Goal: Complete application form

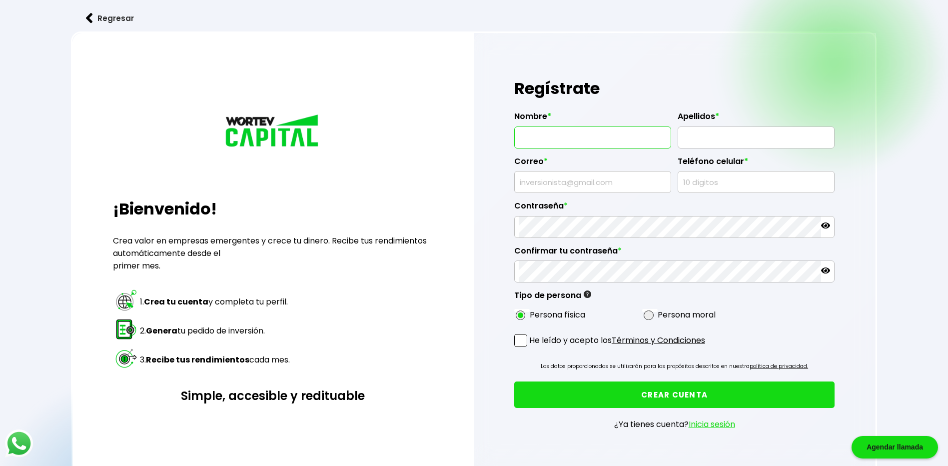
click at [625, 132] on input "text" at bounding box center [593, 137] width 148 height 21
type input "[PERSON_NAME]"
type input "[EMAIL_ADDRESS][DOMAIN_NAME]"
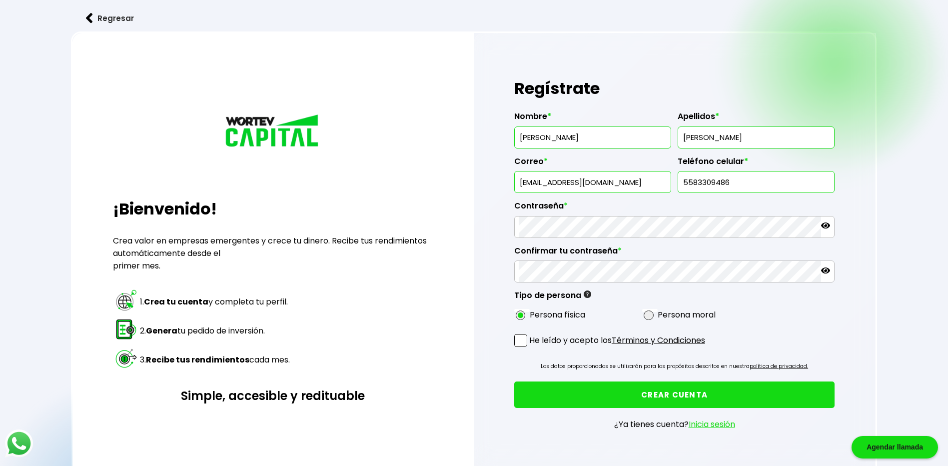
type input "5583309486"
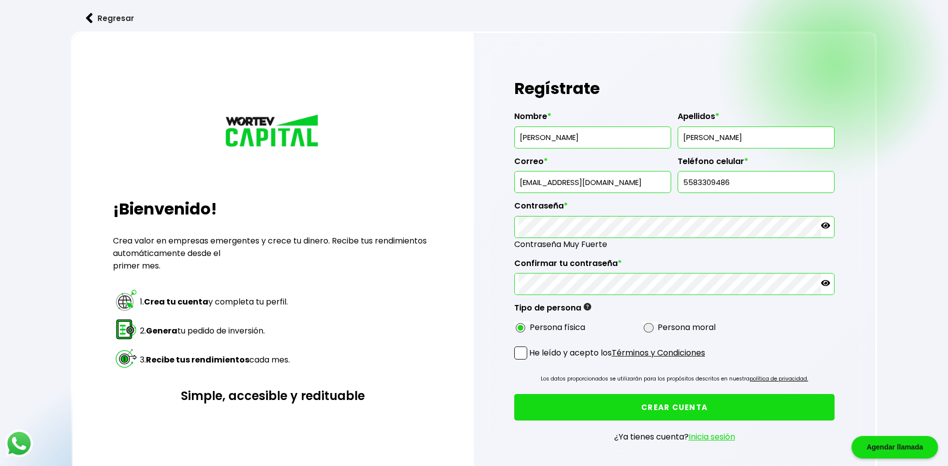
click at [524, 352] on span at bounding box center [520, 352] width 13 height 13
click at [531, 360] on input "He leído y acepto los Términos y Condiciones" at bounding box center [531, 360] width 0 height 0
click at [640, 417] on button "CREAR CUENTA" at bounding box center [674, 407] width 321 height 26
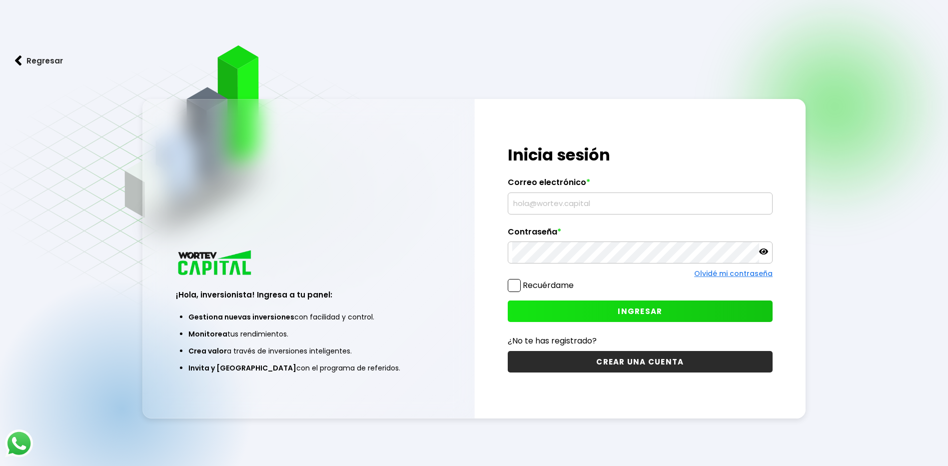
click at [567, 206] on input "text" at bounding box center [640, 203] width 256 height 21
type input "[EMAIL_ADDRESS][DOMAIN_NAME]"
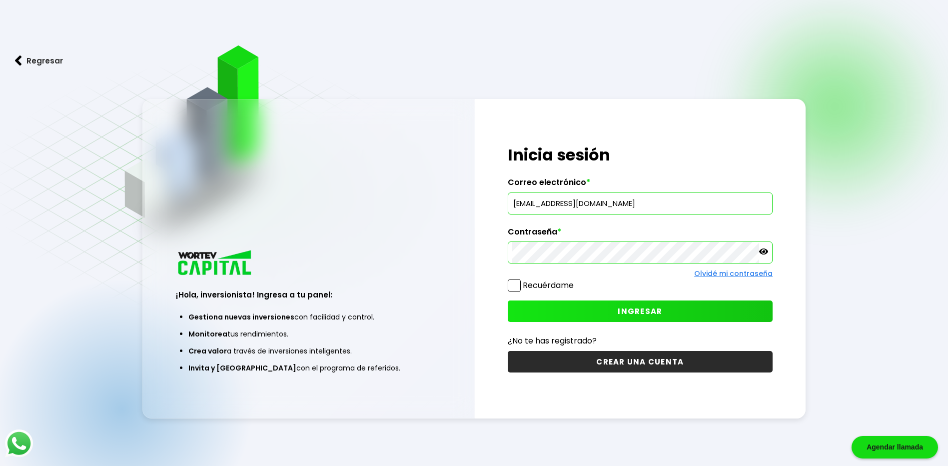
click at [600, 311] on button "INGRESAR" at bounding box center [640, 310] width 265 height 21
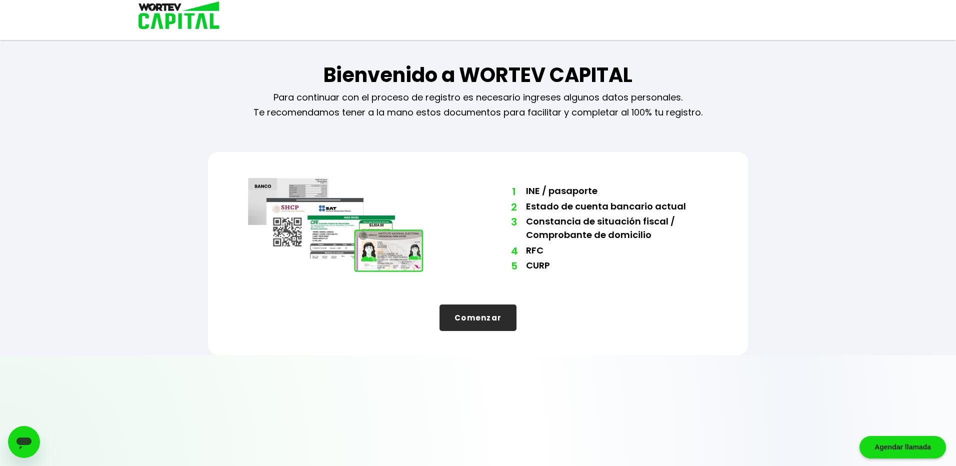
click at [501, 325] on button "Comenzar" at bounding box center [477, 317] width 77 height 26
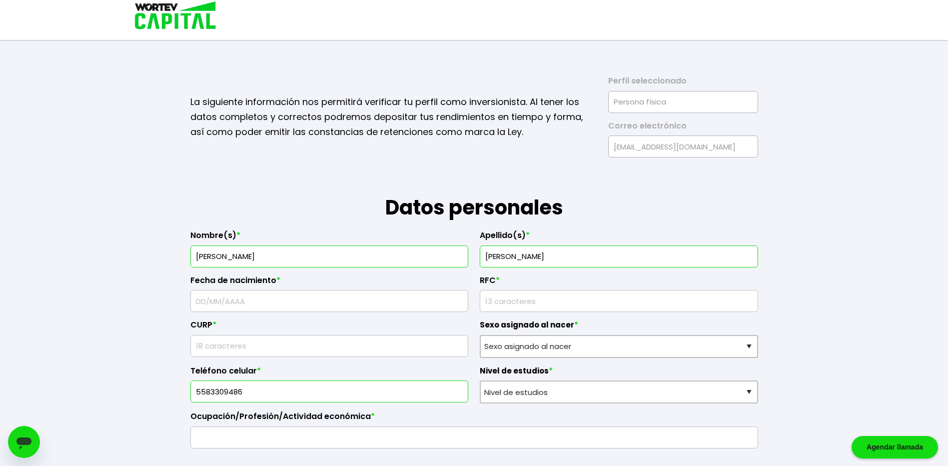
click at [432, 310] on input "text" at bounding box center [329, 300] width 269 height 21
type input "[DATE]"
click at [557, 305] on input "rfc" at bounding box center [618, 300] width 269 height 21
type input "MORG801009T14"
click at [269, 352] on input "text" at bounding box center [329, 345] width 269 height 21
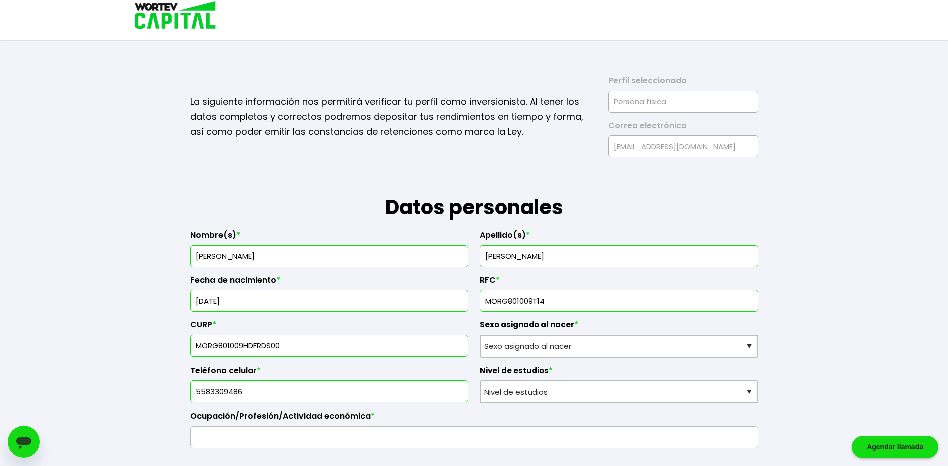
type input "MORG801009HDFRDS00"
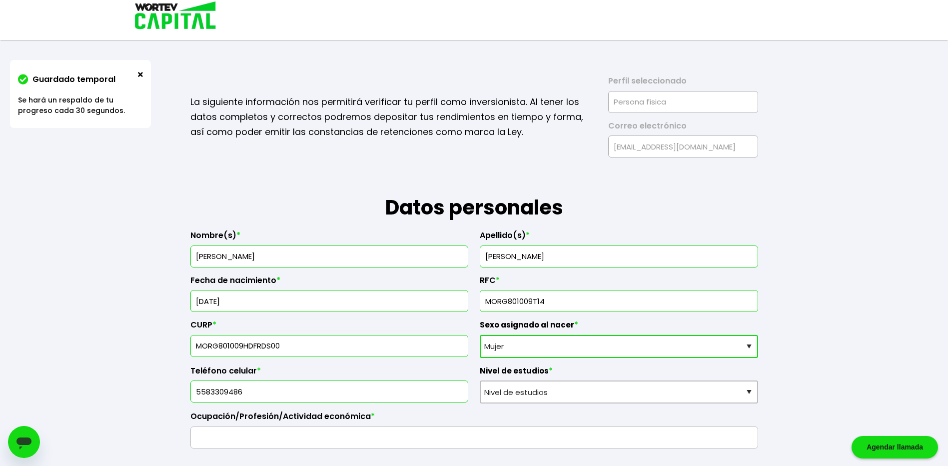
select select "Hombre"
click at [643, 407] on div "Ocupación/Profesión/Actividad económica *" at bounding box center [474, 425] width 568 height 45
click at [646, 398] on select "Nivel de estudios Primaria Secundaria Bachillerato Licenciatura Posgrado" at bounding box center [619, 391] width 278 height 23
select select "Posgrado"
click at [480, 380] on select "Nivel de estudios Primaria Secundaria Bachillerato Licenciatura Posgrado" at bounding box center [619, 391] width 278 height 23
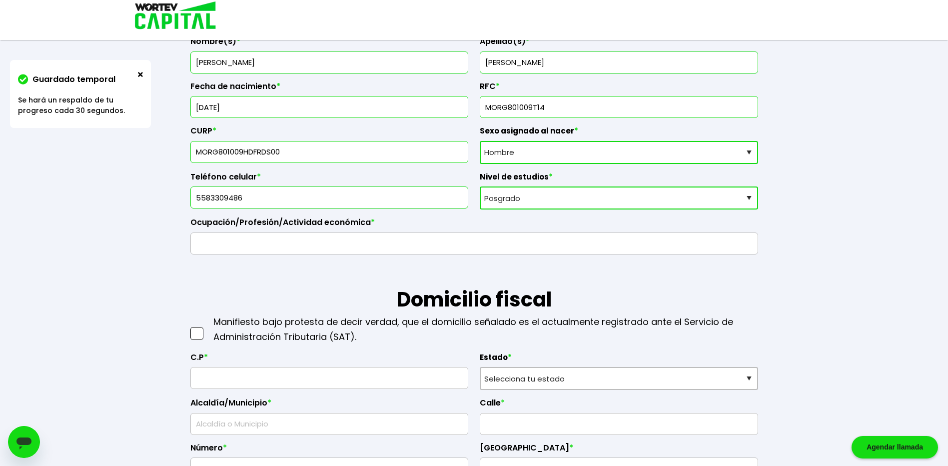
scroll to position [200, 0]
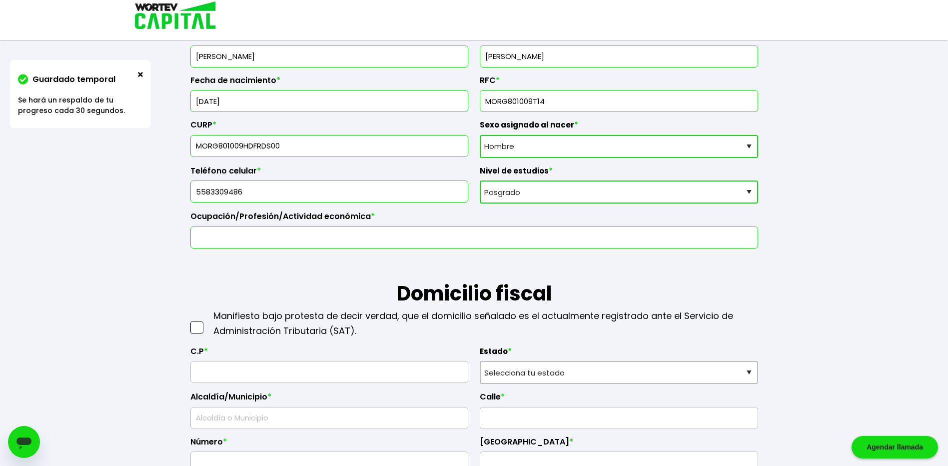
click at [330, 238] on input "text" at bounding box center [474, 237] width 559 height 21
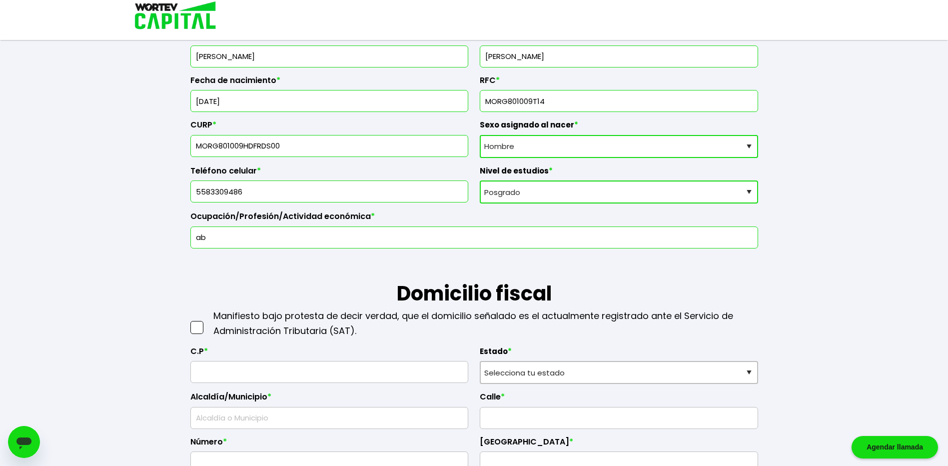
type input "a"
type input "Abogado"
click at [338, 235] on input "Abogado" at bounding box center [474, 237] width 559 height 21
click at [199, 329] on span at bounding box center [196, 327] width 13 height 13
click at [207, 322] on input "checkbox" at bounding box center [207, 322] width 0 height 0
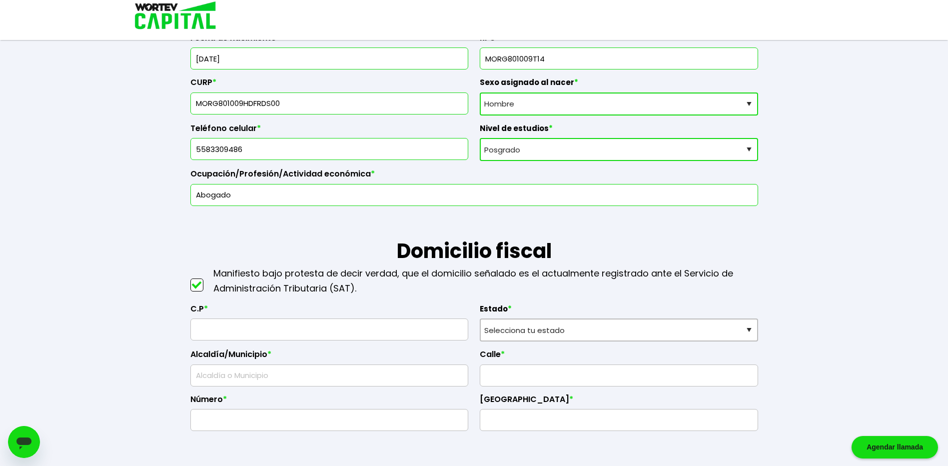
scroll to position [300, 0]
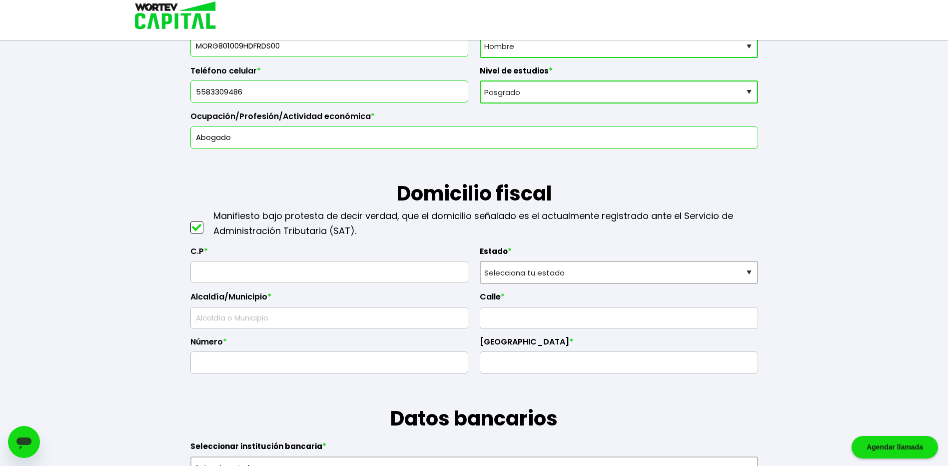
click at [328, 261] on input "text" at bounding box center [329, 271] width 269 height 21
type input "03240"
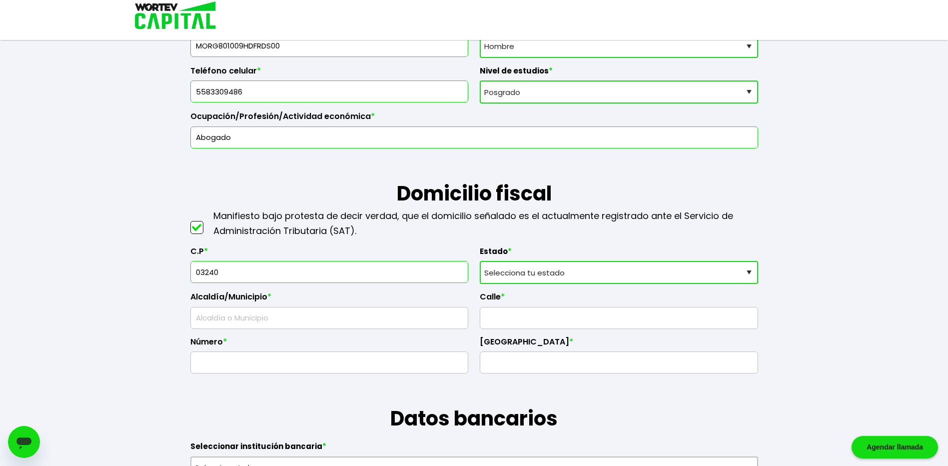
select select "DF"
type input "Benito Juárez"
type input "Acacias"
click at [515, 324] on input "text" at bounding box center [618, 317] width 269 height 21
type input "m"
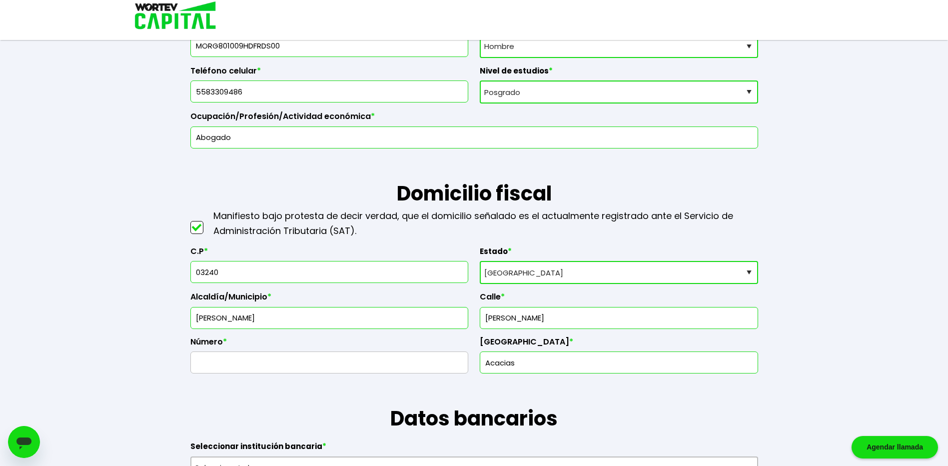
type input "Martín Mendalde"
type input "1754"
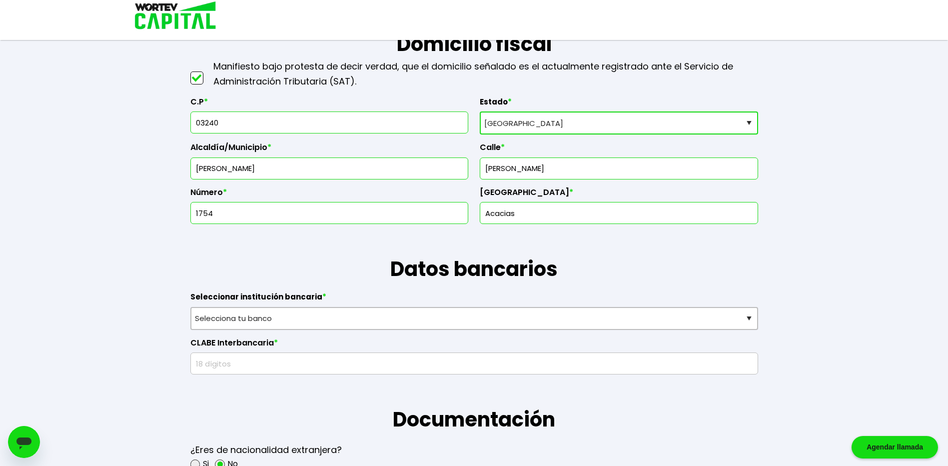
scroll to position [450, 0]
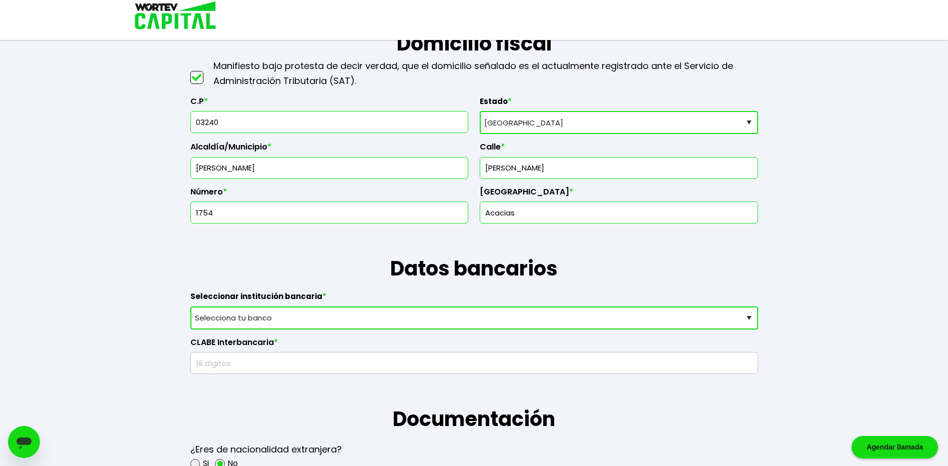
click at [500, 326] on select "Selecciona tu banco ABC Capital Actinver Afirme Albo ASP Banamex Banbajio Banco…" at bounding box center [474, 317] width 568 height 23
select select "Banorte"
click at [190, 306] on select "Selecciona tu banco ABC Capital Actinver Afirme Albo ASP Banamex Banbajio Banco…" at bounding box center [474, 317] width 568 height 23
click at [286, 359] on input "text" at bounding box center [474, 362] width 559 height 21
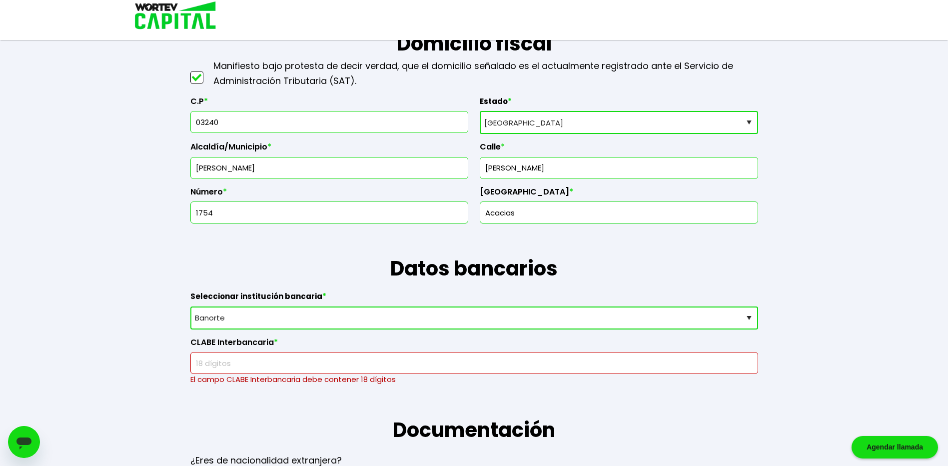
click at [836, 231] on div "Guardado temporal Se hará un respaldo de tu progreso cada 30 segundos. La sigui…" at bounding box center [474, 400] width 948 height 1700
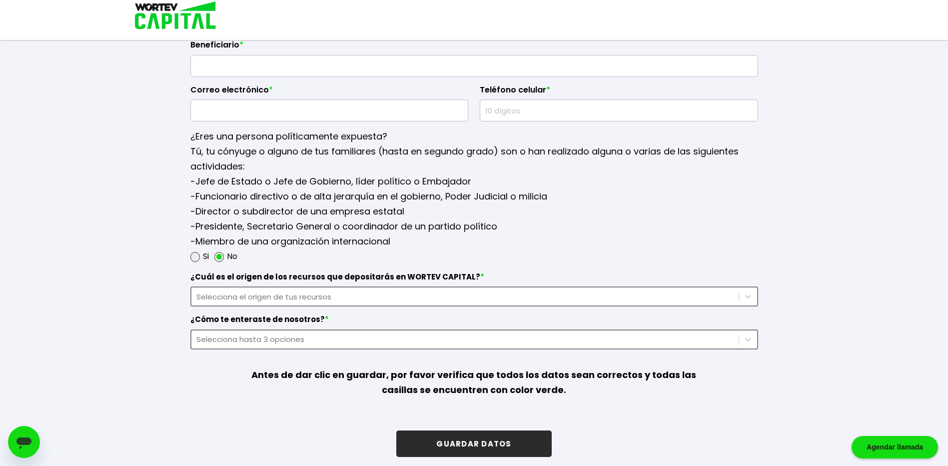
scroll to position [1234, 0]
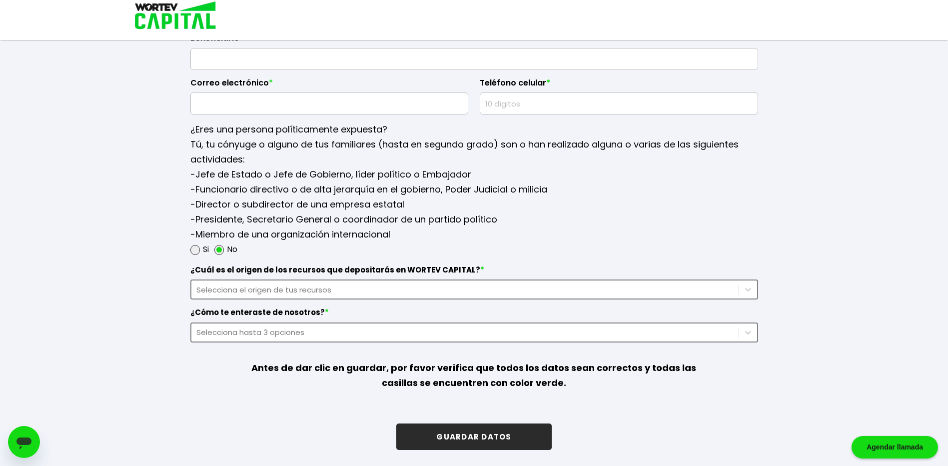
click at [516, 429] on button "GUARDAR DATOS" at bounding box center [473, 436] width 155 height 26
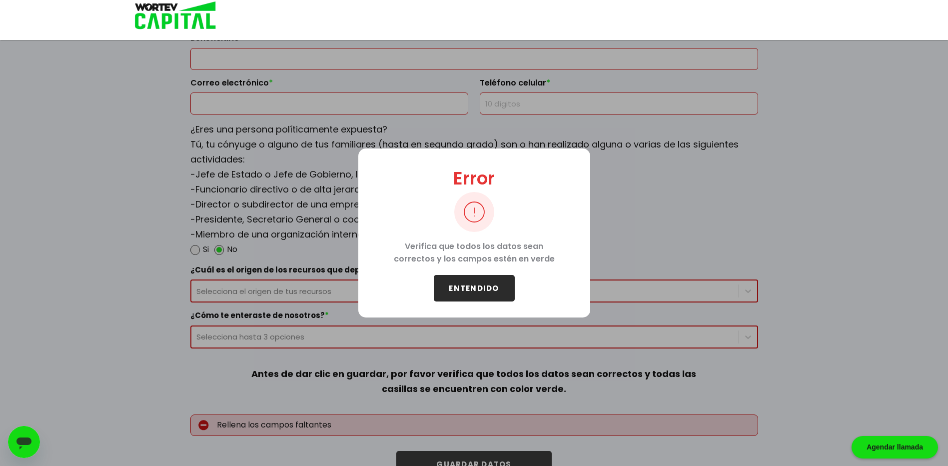
click at [497, 280] on button "ENTENDIDO" at bounding box center [474, 288] width 81 height 26
